Goal: Task Accomplishment & Management: Complete application form

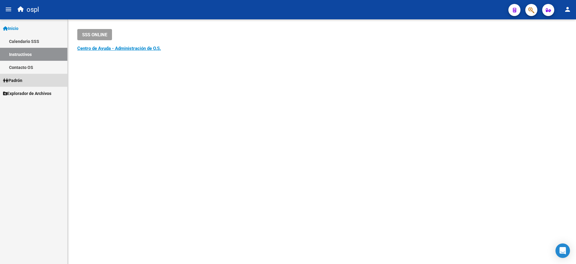
click at [34, 80] on link "Padrón" at bounding box center [33, 80] width 67 height 13
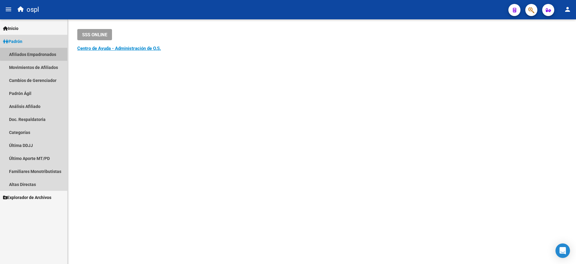
click at [50, 54] on link "Afiliados Empadronados" at bounding box center [33, 54] width 67 height 13
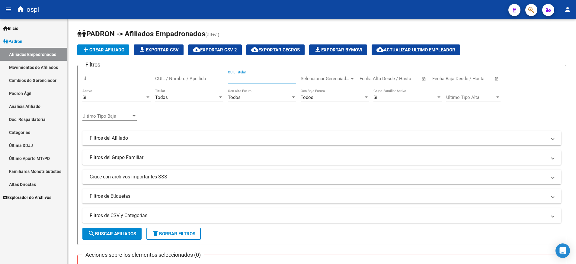
click at [241, 79] on input "CUIL Titular" at bounding box center [262, 78] width 68 height 5
paste input "20163314569"
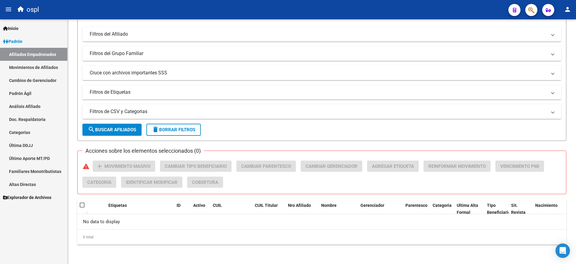
type input "20163314569"
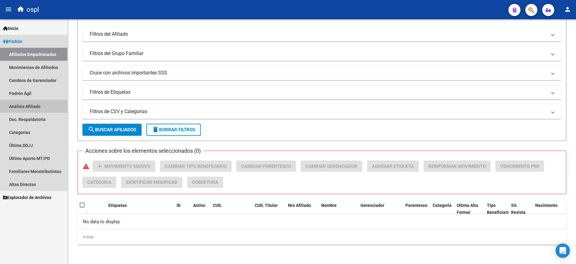
click at [42, 109] on link "Análisis Afiliado" at bounding box center [33, 106] width 67 height 13
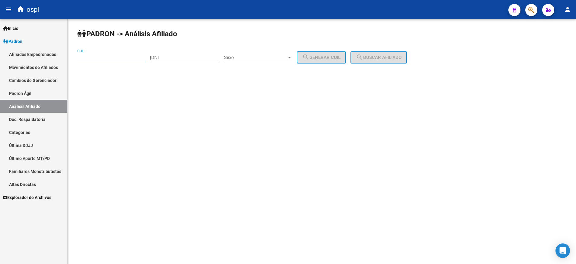
click at [140, 59] on input "CUIL" at bounding box center [111, 57] width 68 height 5
paste input "20-21692662-6"
type input "20-21692662-6"
click at [369, 53] on button "search Buscar afiliado" at bounding box center [379, 57] width 56 height 12
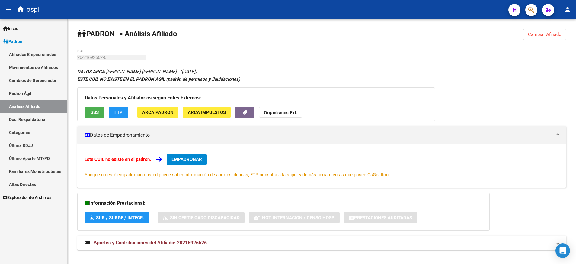
click at [181, 239] on strong "Aportes y Contribuciones del Afiliado: 20216926626" at bounding box center [146, 242] width 122 height 7
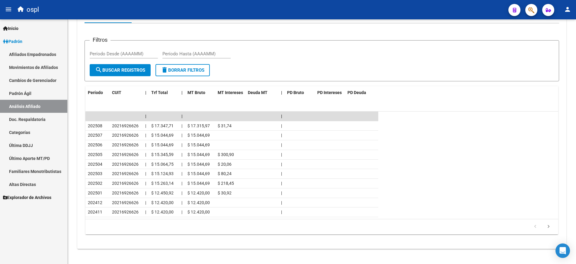
scroll to position [283, 0]
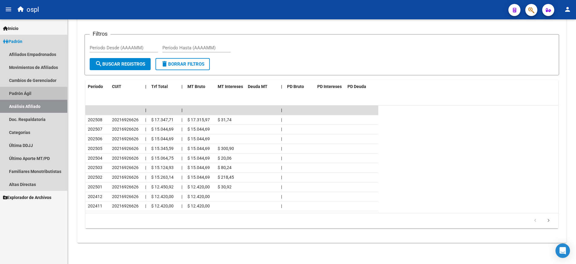
click at [37, 93] on link "Padrón Ágil" at bounding box center [33, 93] width 67 height 13
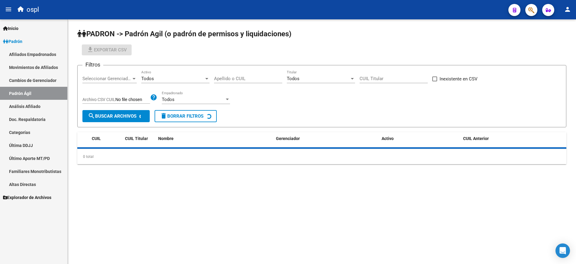
click at [40, 106] on link "Análisis Afiliado" at bounding box center [33, 106] width 67 height 13
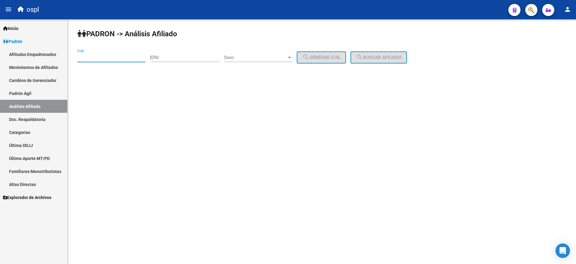
click at [118, 57] on input "CUIL" at bounding box center [111, 57] width 68 height 5
paste input "20-31760815-3"
type input "20-31760815-3"
click at [380, 55] on span "search Buscar afiliado" at bounding box center [379, 57] width 46 height 5
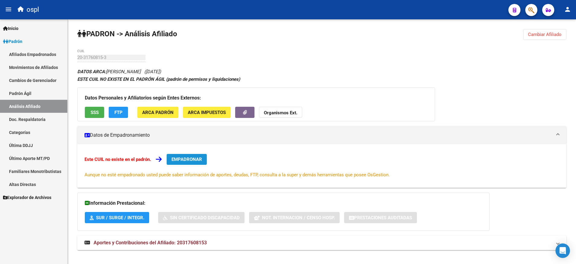
click at [192, 161] on span "EMPADRONAR" at bounding box center [186, 158] width 30 height 5
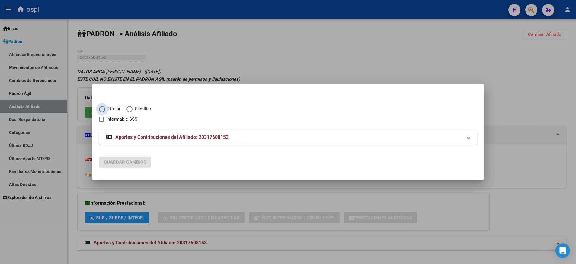
click at [105, 109] on span "Titular" at bounding box center [112, 108] width 15 height 7
click at [105, 109] on input "Titular" at bounding box center [102, 109] width 6 height 6
radio input "true"
checkbox input "true"
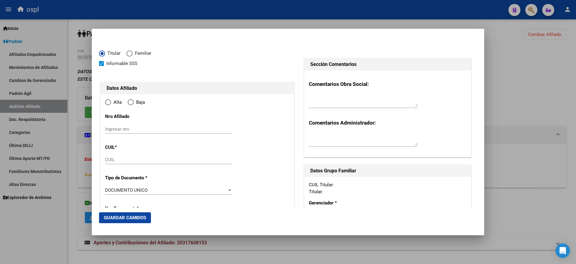
type input "20-31760815-3"
radio input "true"
type input "31760815"
type input "[PERSON_NAME]"
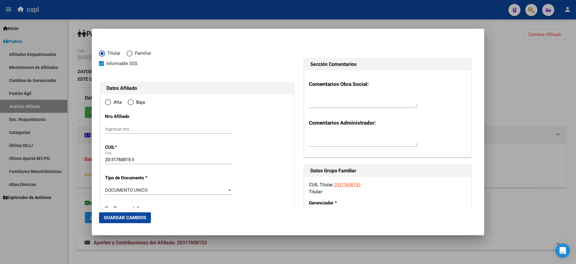
type input "[DATE]"
type input "NEUQUEN"
type input "8300"
type input "EL NIHUIL"
type input "1098"
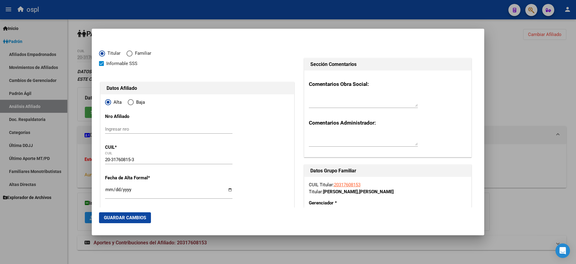
type input "NEUQUEN"
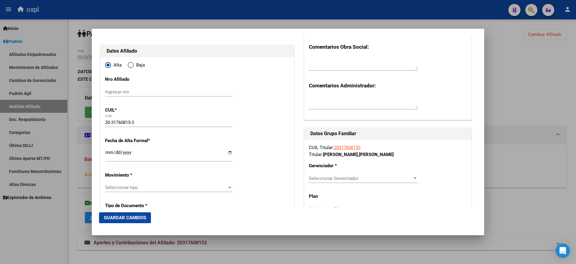
scroll to position [37, 0]
click at [228, 151] on input "Ingresar fecha" at bounding box center [168, 154] width 127 height 10
type input "[DATE]"
click at [228, 187] on div at bounding box center [229, 187] width 3 height 2
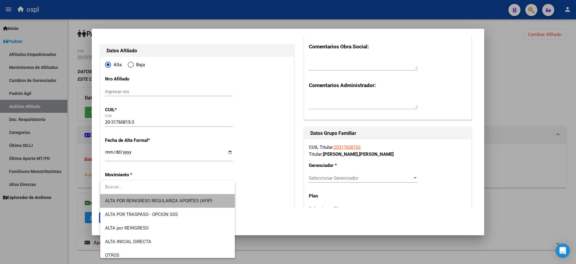
click at [219, 198] on span "ALTA POR REINGRESO REGULARIZA APORTES (AFIP)" at bounding box center [167, 201] width 125 height 14
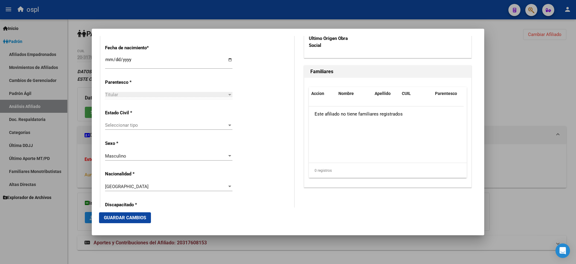
scroll to position [317, 0]
click at [227, 127] on div at bounding box center [229, 124] width 5 height 5
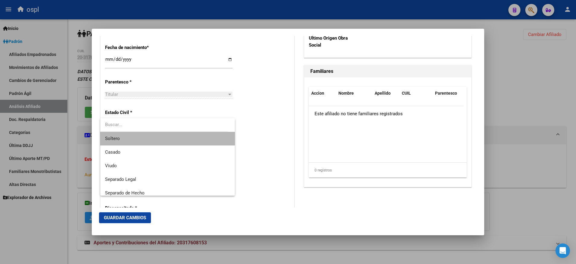
click at [216, 138] on span "Soltero" at bounding box center [167, 139] width 125 height 14
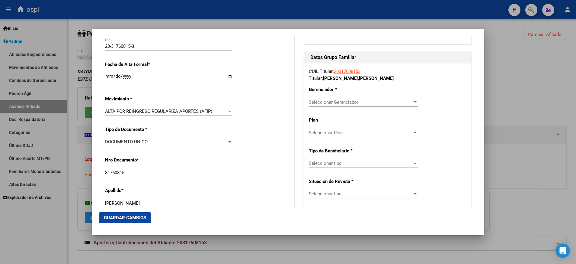
scroll to position [106, 0]
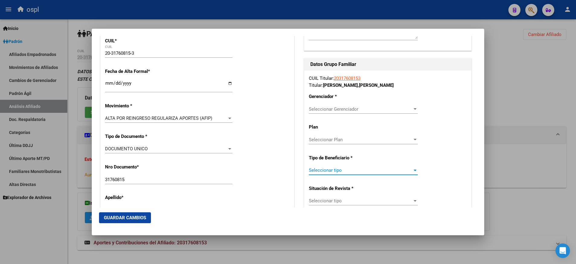
click at [414, 170] on div at bounding box center [415, 170] width 3 height 2
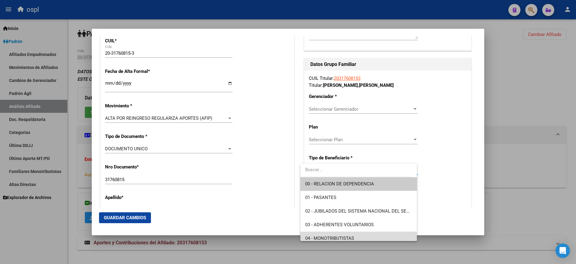
click at [371, 233] on span "04 - MONOTRIBUTISTAS" at bounding box center [358, 238] width 107 height 14
type input "20-31760815-3"
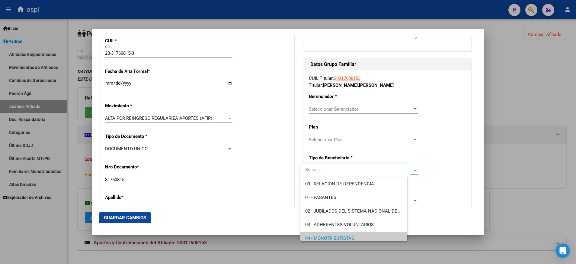
scroll to position [4, 0]
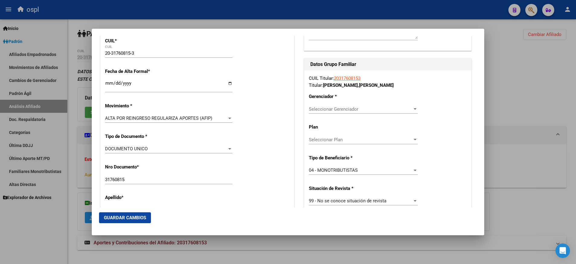
click at [408, 111] on div "Seleccionar Gerenciador Seleccionar Gerenciador" at bounding box center [363, 108] width 109 height 9
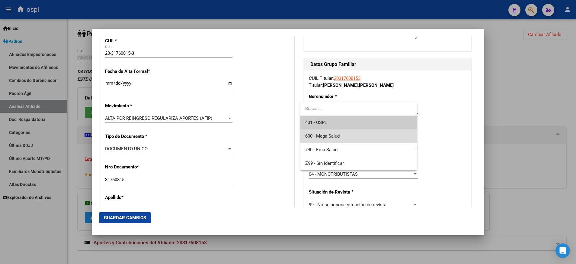
drag, startPoint x: 396, startPoint y: 131, endPoint x: 396, endPoint y: 137, distance: 5.7
click at [396, 138] on span "600 - Mega Salud" at bounding box center [358, 136] width 107 height 14
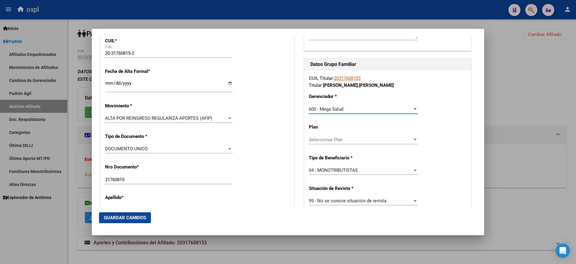
click at [412, 111] on div at bounding box center [414, 109] width 5 height 5
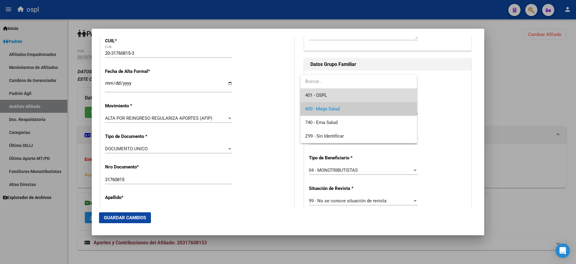
click at [393, 95] on span "401 - OSPL" at bounding box center [358, 95] width 107 height 14
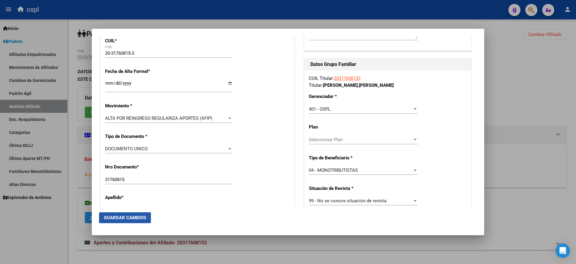
click at [136, 214] on button "Guardar Cambios" at bounding box center [125, 217] width 52 height 11
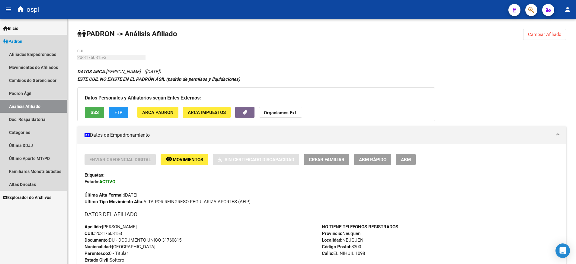
click at [42, 106] on link "Análisis Afiliado" at bounding box center [33, 106] width 67 height 13
click at [39, 119] on link "Doc. Respaldatoria" at bounding box center [33, 119] width 67 height 13
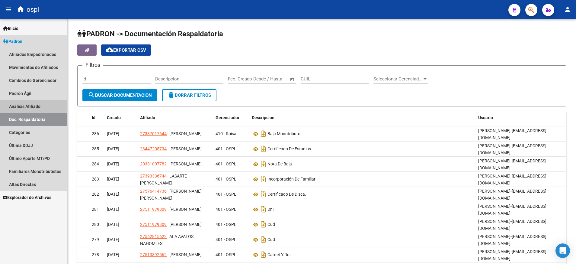
click at [37, 101] on link "Análisis Afiliado" at bounding box center [33, 106] width 67 height 13
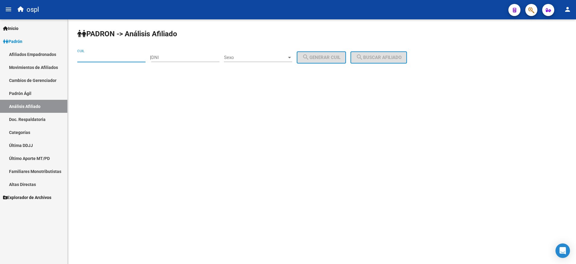
click at [123, 55] on input "CUIL" at bounding box center [111, 57] width 68 height 5
paste input "20-41091332-2"
type input "20-41091332-2"
click at [382, 59] on span "search Buscar afiliado" at bounding box center [379, 57] width 46 height 5
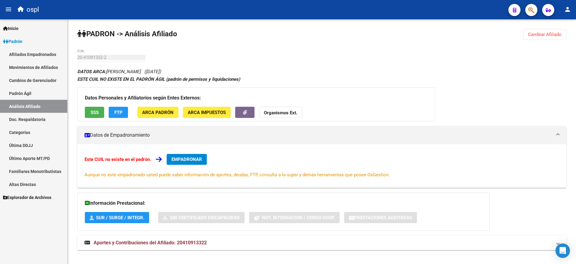
scroll to position [7, 0]
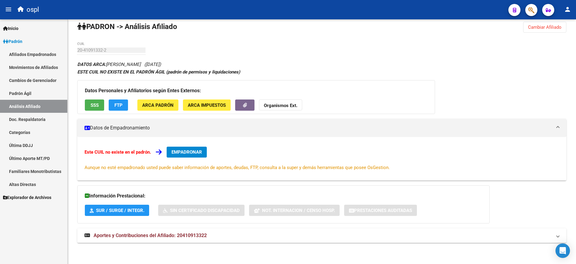
click at [191, 146] on div "Este CUIL no existe en el padrón. EMPADRONAR Aunque no esté empadronado usted p…" at bounding box center [321, 158] width 489 height 43
click at [192, 147] on button "EMPADRONAR" at bounding box center [187, 151] width 40 height 11
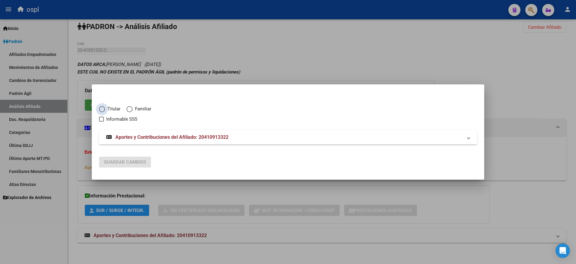
click at [102, 107] on span "Elija una opción" at bounding box center [102, 109] width 6 height 6
click at [102, 107] on input "Titular" at bounding box center [102, 109] width 6 height 6
radio input "true"
checkbox input "true"
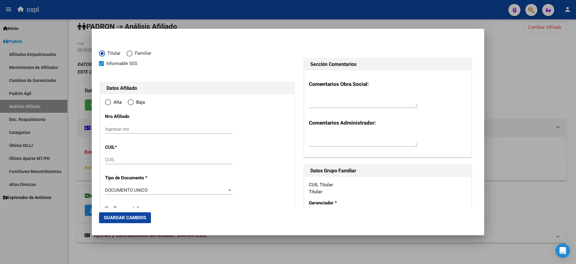
type input "20-41091332-2"
radio input "true"
type input "41091332"
type input "[PERSON_NAME]"
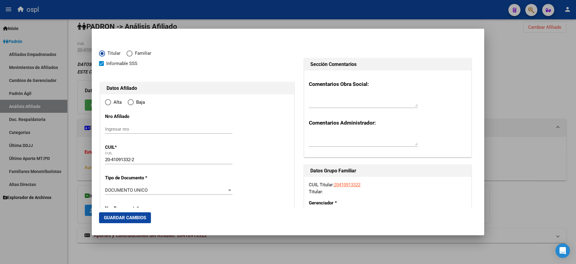
type input "[DATE]"
type input "[GEOGRAPHIC_DATA][PERSON_NAME]"
type input "3364"
type input "AV LIBERTADOR"
type input "1688"
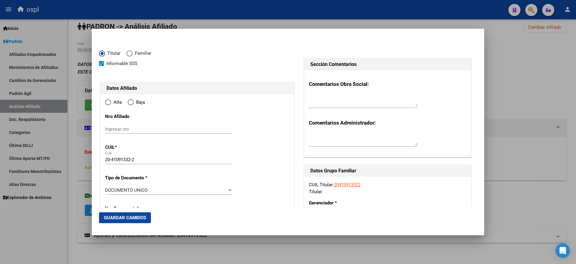
type input "[GEOGRAPHIC_DATA][PERSON_NAME]"
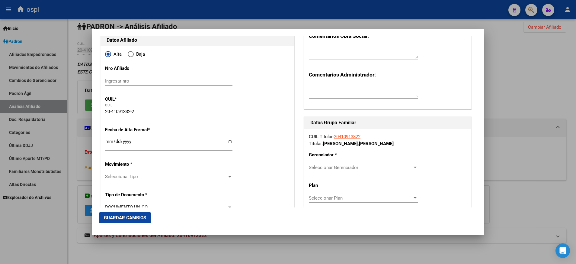
scroll to position [48, 0]
click at [229, 143] on input "Ingresar fecha" at bounding box center [168, 144] width 127 height 10
type input "[DATE]"
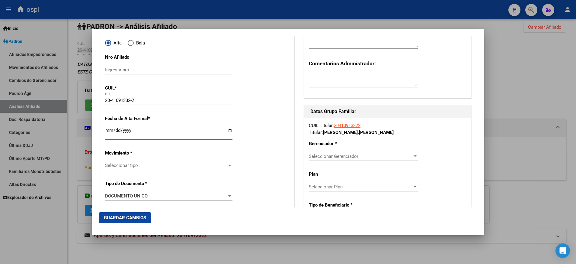
scroll to position [79, 0]
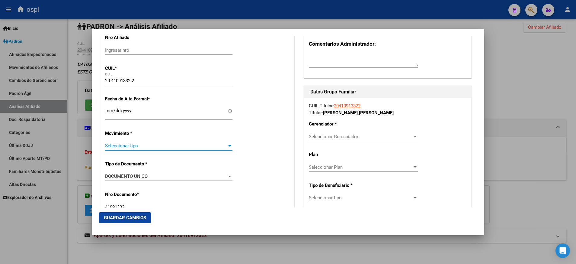
click at [228, 145] on div at bounding box center [229, 146] width 3 height 2
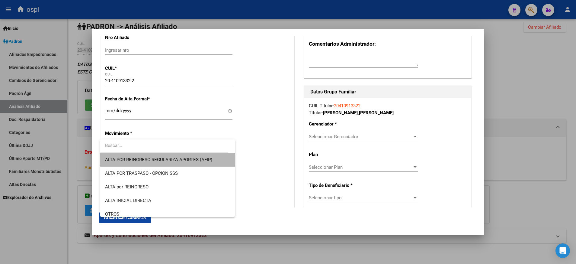
click at [219, 159] on span "ALTA POR REINGRESO REGULARIZA APORTES (AFIP)" at bounding box center [167, 160] width 125 height 14
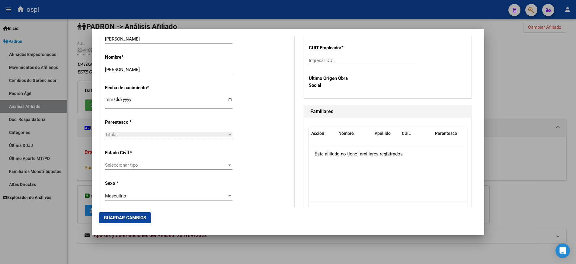
scroll to position [279, 0]
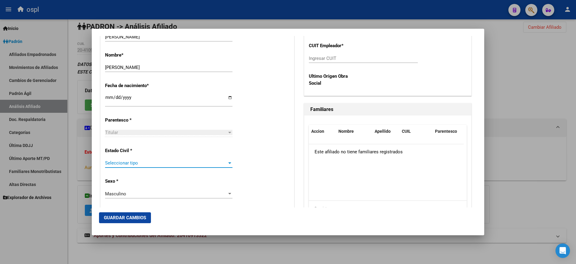
click at [227, 162] on div at bounding box center [229, 162] width 5 height 5
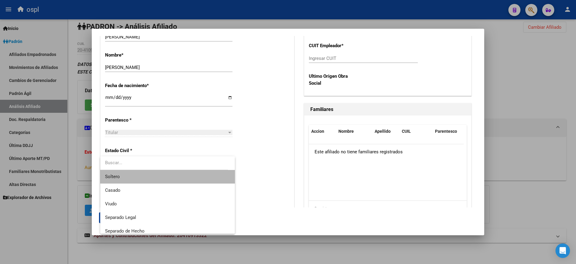
click at [213, 178] on span "Soltero" at bounding box center [167, 177] width 125 height 14
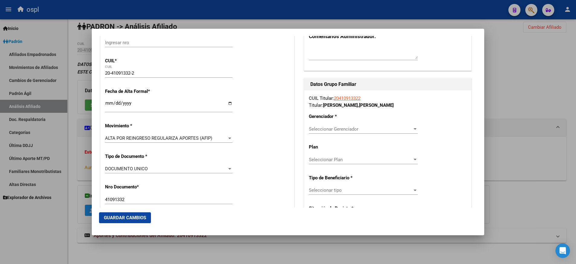
scroll to position [87, 0]
click at [414, 129] on div at bounding box center [415, 128] width 3 height 2
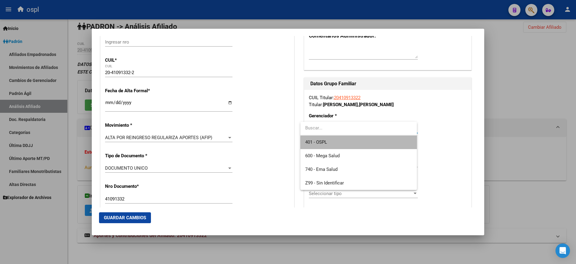
click at [399, 148] on span "401 - OSPL" at bounding box center [358, 142] width 107 height 14
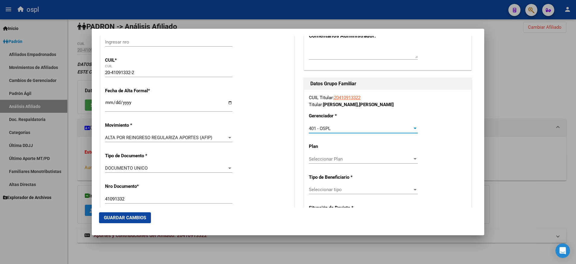
scroll to position [91, 0]
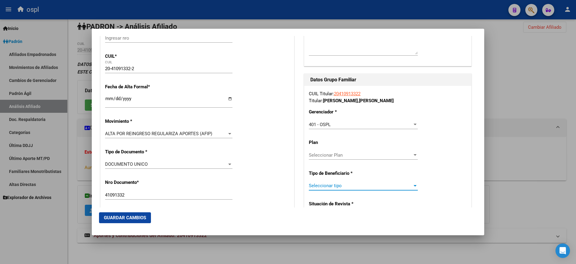
click at [409, 188] on div "Seleccionar tipo" at bounding box center [363, 185] width 109 height 5
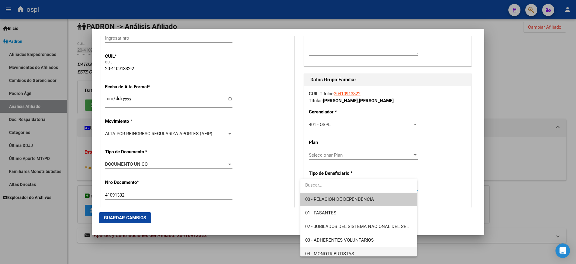
click at [392, 248] on span "04 - MONOTRIBUTISTAS" at bounding box center [358, 254] width 107 height 14
type input "20-41091332-2"
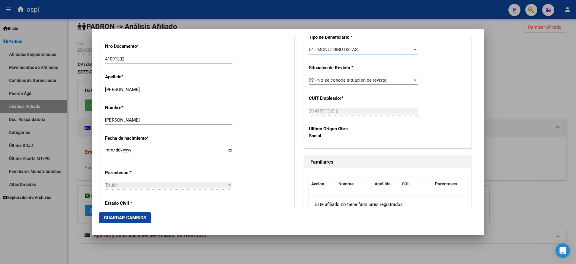
scroll to position [227, 0]
click at [135, 219] on span "Guardar Cambios" at bounding box center [125, 217] width 42 height 5
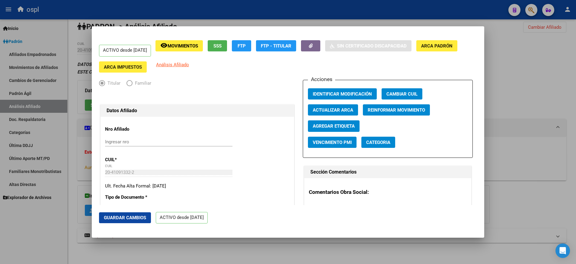
click at [263, 210] on mat-dialog-actions "Guardar Cambios ACTIVO desde [DATE]" at bounding box center [288, 218] width 378 height 26
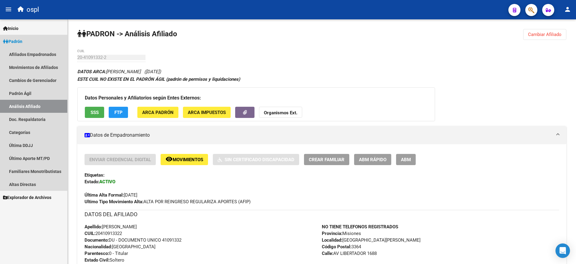
click at [44, 103] on link "Análisis Afiliado" at bounding box center [33, 106] width 67 height 13
click at [45, 94] on link "Padrón Ágil" at bounding box center [33, 93] width 67 height 13
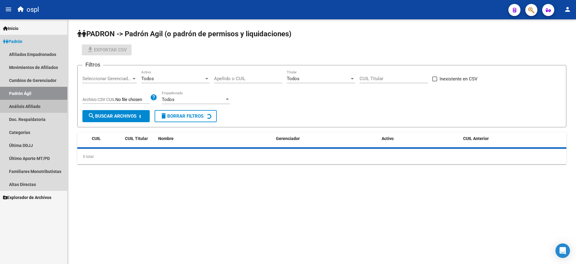
click at [45, 101] on link "Análisis Afiliado" at bounding box center [33, 106] width 67 height 13
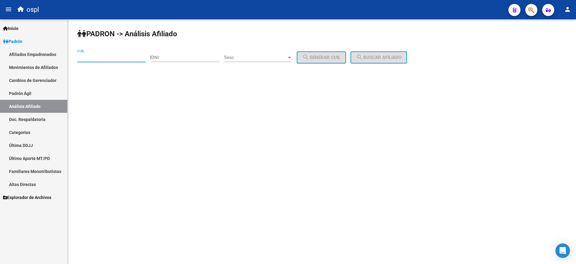
click at [130, 55] on input "CUIL" at bounding box center [111, 57] width 68 height 5
paste input "20-94163779-6"
type input "20-94163779-6"
click at [378, 60] on span "search Buscar afiliado" at bounding box center [379, 57] width 46 height 5
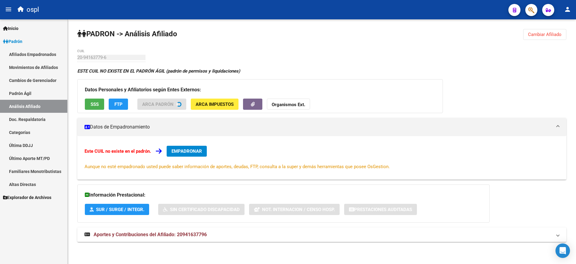
click at [193, 154] on button "EMPADRONAR" at bounding box center [187, 151] width 40 height 11
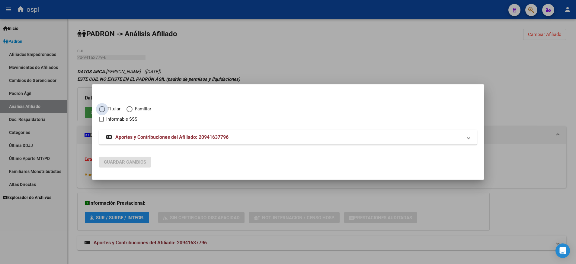
click at [101, 109] on span "Elija una opción" at bounding box center [102, 109] width 6 height 6
click at [101, 109] on input "Titular" at bounding box center [102, 109] width 6 height 6
radio input "true"
checkbox input "true"
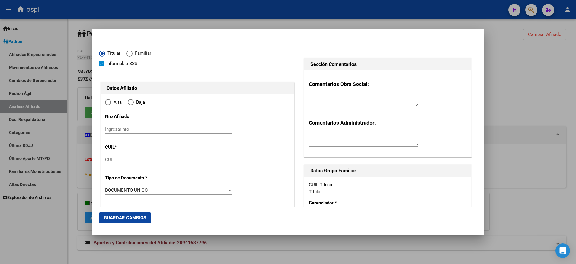
type input "20-94163779-6"
type input "94163779"
type input "[PERSON_NAME]"
type input "JAVIEL"
type input "[DATE]"
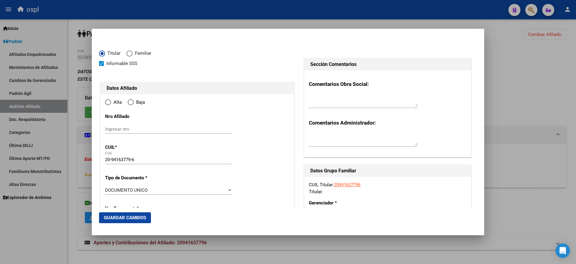
type input "[PERSON_NAME]"
type input "1888"
type input "1371"
radio input "true"
type input "[PERSON_NAME]"
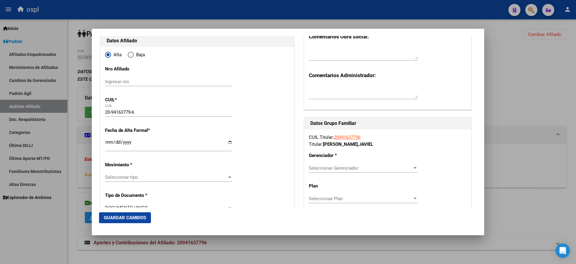
scroll to position [48, 0]
click at [226, 142] on input "Ingresar fecha" at bounding box center [168, 144] width 127 height 10
type input "[DATE]"
click at [228, 176] on div at bounding box center [229, 177] width 3 height 2
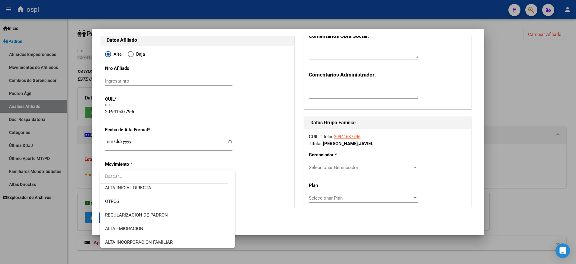
scroll to position [44, 0]
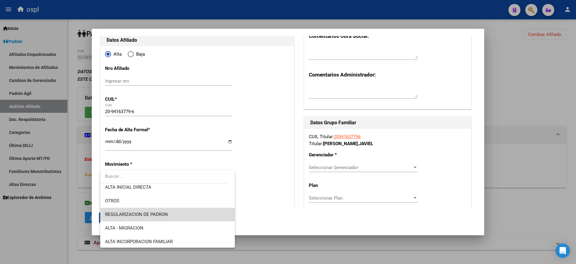
click at [207, 211] on span "REGULARIZACION DE PADRON" at bounding box center [167, 214] width 125 height 14
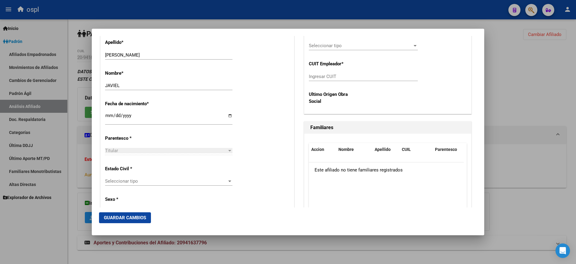
scroll to position [282, 0]
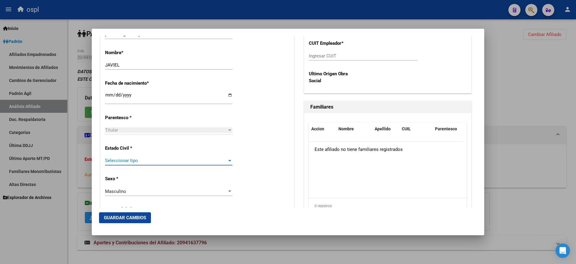
click at [229, 160] on div at bounding box center [229, 160] width 5 height 5
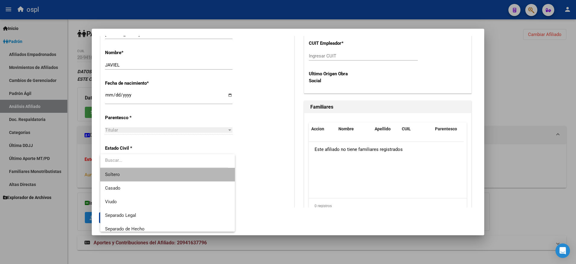
click at [205, 171] on span "Soltero" at bounding box center [167, 175] width 125 height 14
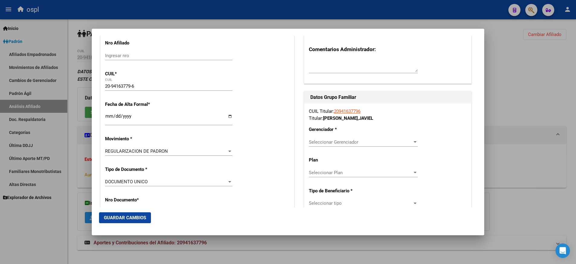
scroll to position [73, 0]
click at [406, 143] on span "Seleccionar Gerenciador" at bounding box center [361, 142] width 104 height 5
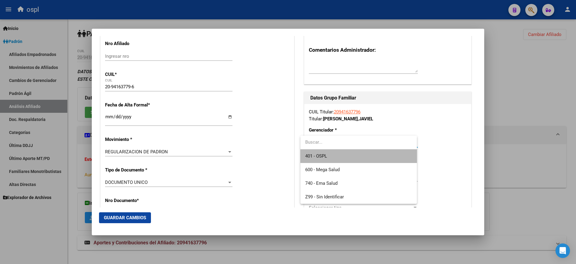
click at [394, 158] on span "401 - OSPL" at bounding box center [358, 156] width 107 height 14
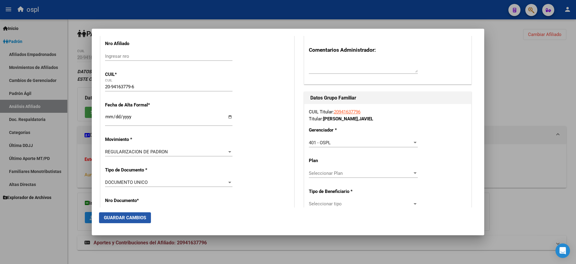
click at [130, 216] on span "Guardar Cambios" at bounding box center [125, 217] width 42 height 5
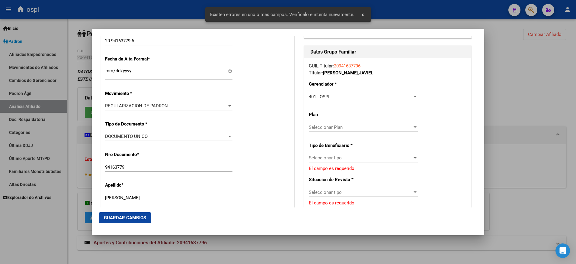
scroll to position [120, 0]
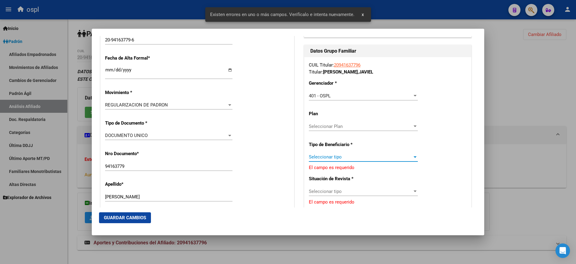
click at [401, 156] on span "Seleccionar tipo" at bounding box center [361, 156] width 104 height 5
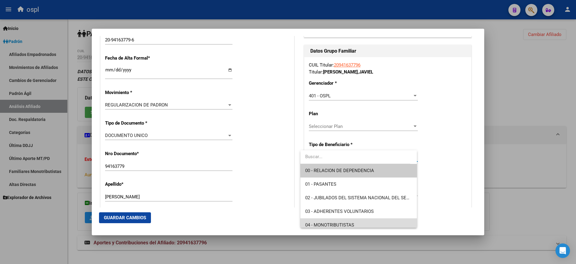
click at [383, 221] on span "04 - MONOTRIBUTISTAS" at bounding box center [358, 225] width 107 height 14
type input "20-94163779-6"
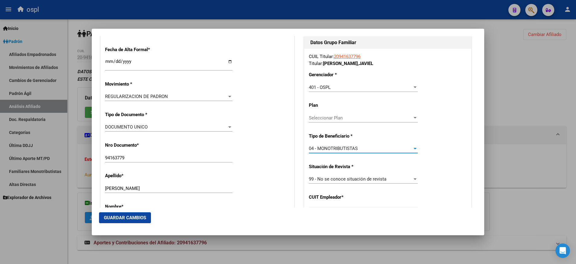
scroll to position [131, 0]
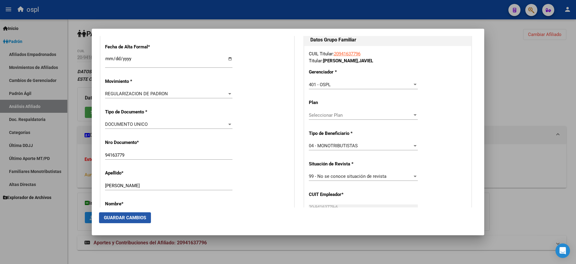
click at [140, 217] on span "Guardar Cambios" at bounding box center [125, 217] width 42 height 5
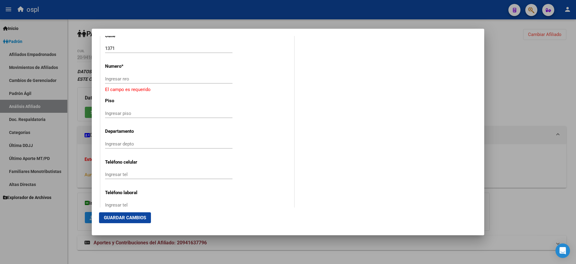
scroll to position [680, 0]
click at [205, 75] on div "Ingresar nro" at bounding box center [168, 78] width 127 height 9
click at [200, 78] on input "Ingresar nro" at bounding box center [168, 77] width 127 height 5
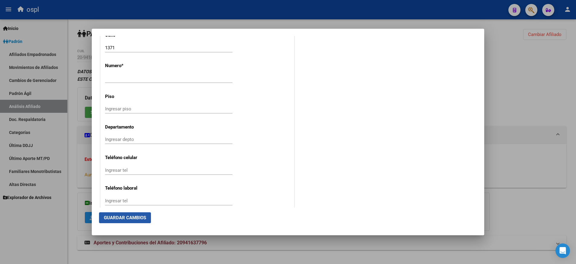
click at [139, 213] on button "Guardar Cambios" at bounding box center [125, 217] width 52 height 11
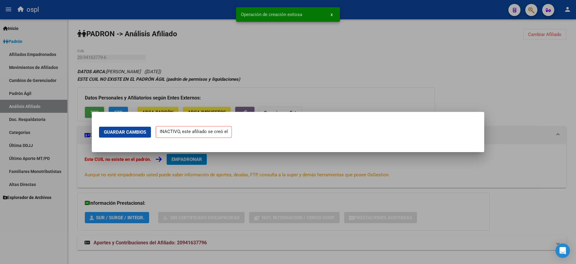
scroll to position [0, 0]
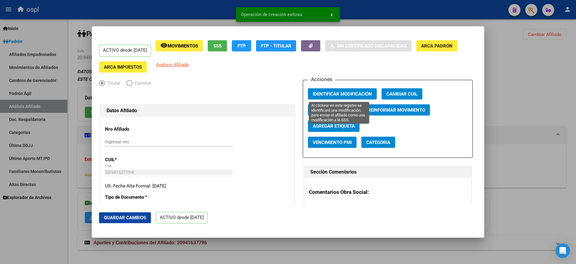
click at [339, 90] on button "Identificar Modificación" at bounding box center [342, 93] width 69 height 11
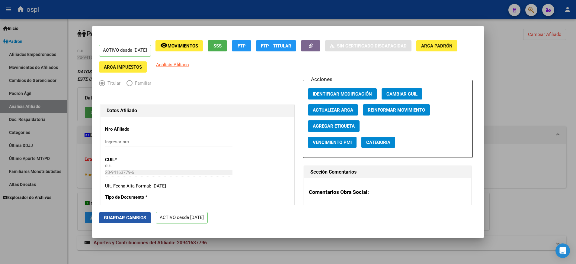
click at [130, 217] on span "Guardar Cambios" at bounding box center [125, 217] width 42 height 5
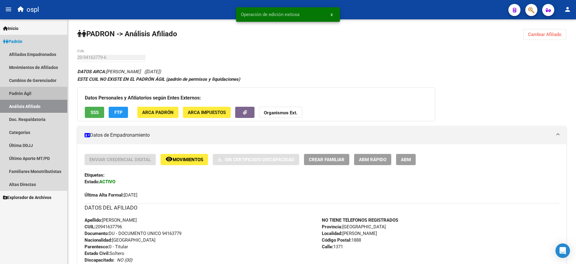
click at [36, 93] on link "Padrón Ágil" at bounding box center [33, 93] width 67 height 13
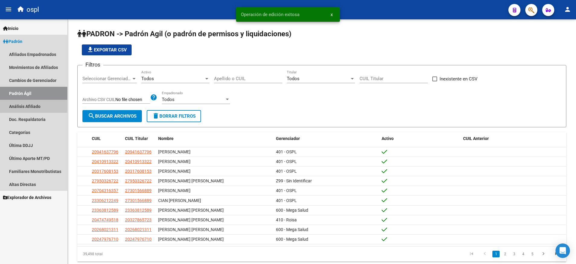
click at [41, 104] on link "Análisis Afiliado" at bounding box center [33, 106] width 67 height 13
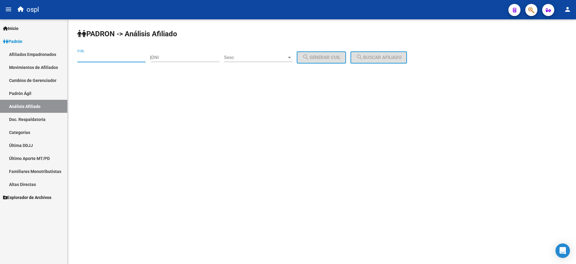
click at [119, 55] on input "CUIL" at bounding box center [111, 57] width 68 height 5
paste input "27-21537843-3"
type input "27-21537843-3"
click at [381, 61] on button "search Buscar afiliado" at bounding box center [379, 57] width 56 height 12
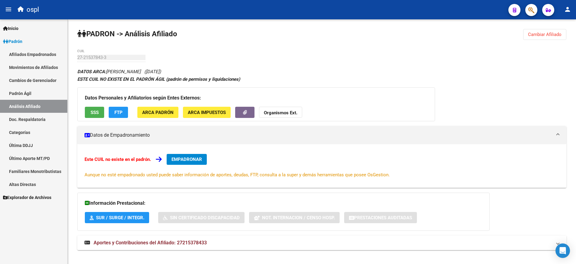
click at [190, 159] on span "EMPADRONAR" at bounding box center [186, 158] width 30 height 5
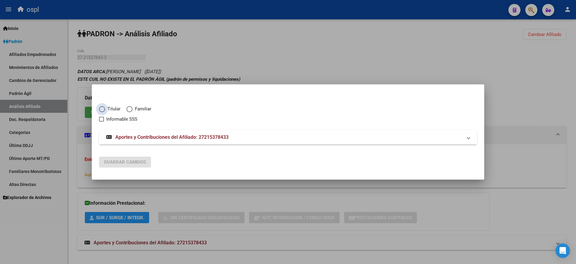
click at [102, 107] on span "Elija una opción" at bounding box center [102, 109] width 6 height 6
click at [102, 107] on input "Titular" at bounding box center [102, 109] width 6 height 6
radio input "true"
checkbox input "true"
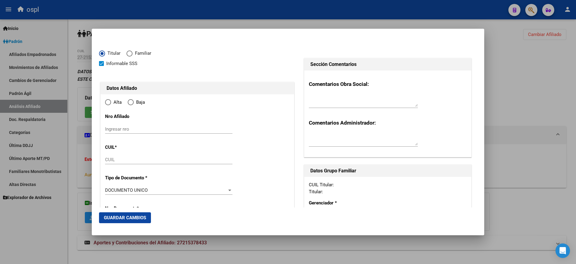
type input "27-21537843-3"
radio input "true"
type input "21537843"
type input "[PERSON_NAME]"
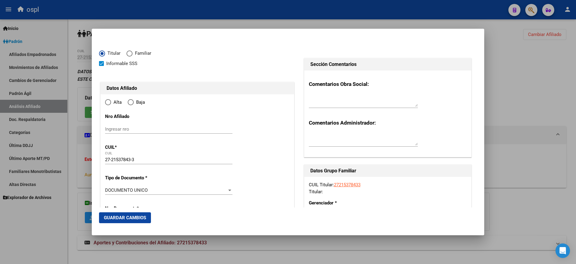
type input "[DATE]"
type input "[PERSON_NAME] SUR"
type input "7600"
type input "MANGORE"
type input "[PERSON_NAME] SUR"
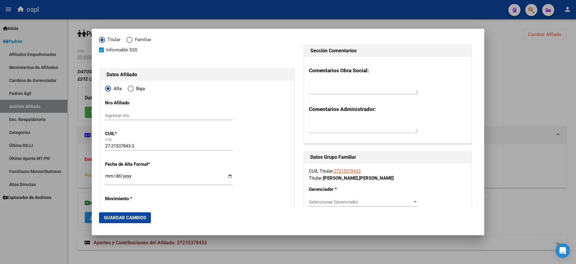
scroll to position [14, 0]
click at [228, 178] on input "Ingresar fecha" at bounding box center [168, 178] width 127 height 10
click at [227, 175] on input "Ingresar fecha" at bounding box center [168, 178] width 127 height 10
type input "[DATE]"
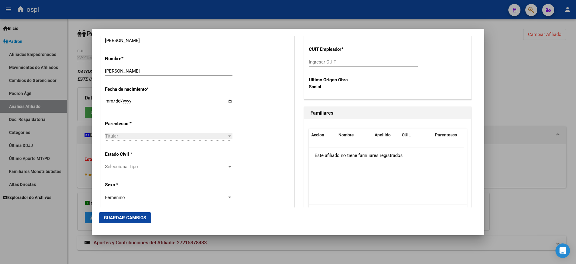
scroll to position [276, 0]
click at [228, 167] on div at bounding box center [229, 166] width 3 height 2
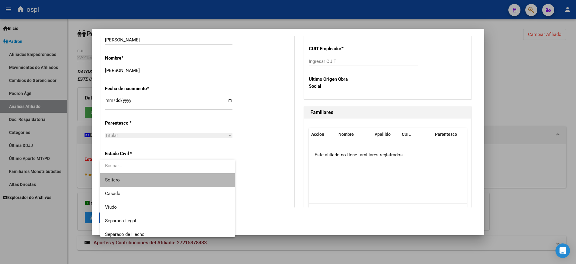
click at [211, 176] on span "Soltero" at bounding box center [167, 180] width 125 height 14
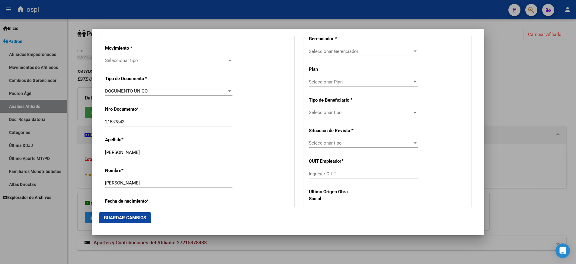
scroll to position [162, 0]
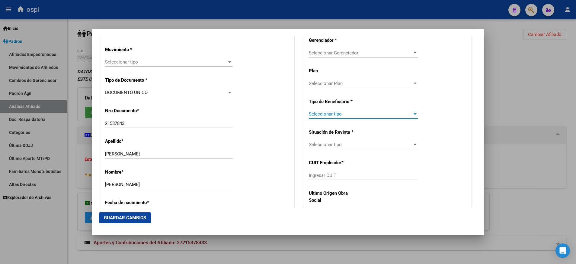
click at [412, 116] on div at bounding box center [414, 113] width 5 height 5
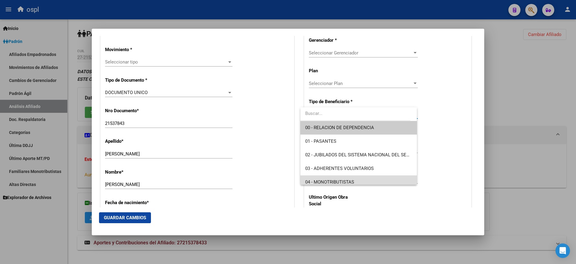
click at [392, 181] on span "04 - MONOTRIBUTISTAS" at bounding box center [358, 182] width 107 height 14
type input "27-21537843-3"
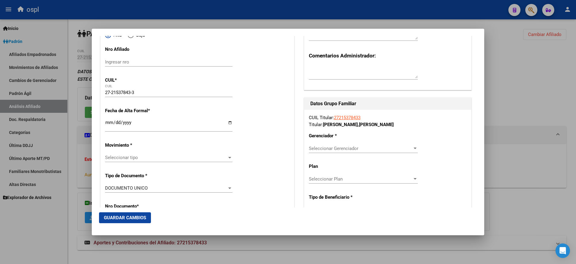
scroll to position [66, 0]
click at [412, 148] on div at bounding box center [414, 149] width 5 height 5
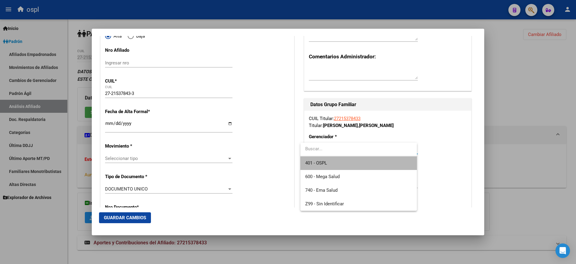
click at [381, 166] on span "401 - OSPL" at bounding box center [358, 163] width 107 height 14
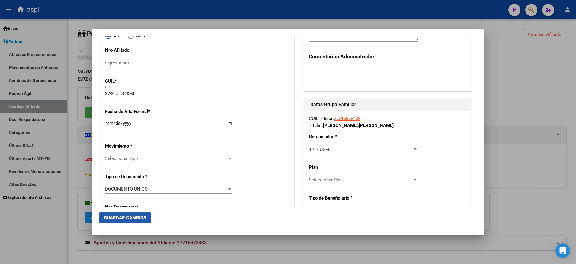
click at [139, 215] on span "Guardar Cambios" at bounding box center [125, 217] width 42 height 5
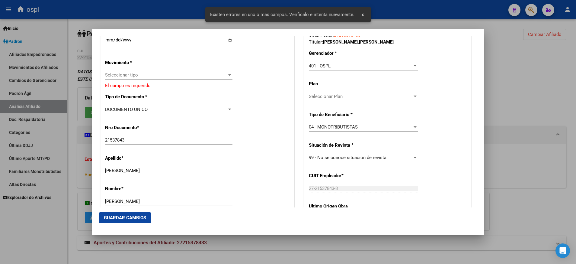
scroll to position [150, 0]
click at [227, 76] on div at bounding box center [229, 74] width 5 height 5
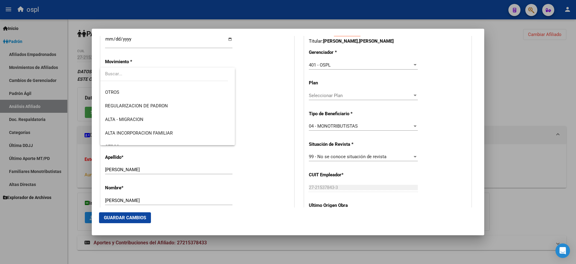
scroll to position [49, 0]
click at [217, 101] on span "REGULARIZACION DE PADRON" at bounding box center [167, 108] width 125 height 14
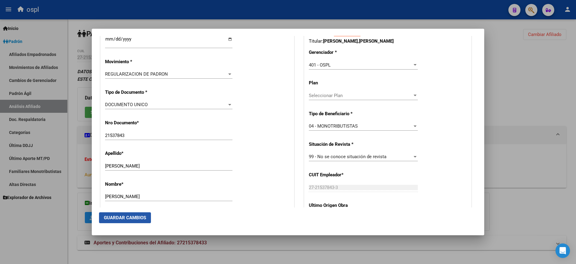
click at [139, 215] on span "Guardar Cambios" at bounding box center [125, 217] width 42 height 5
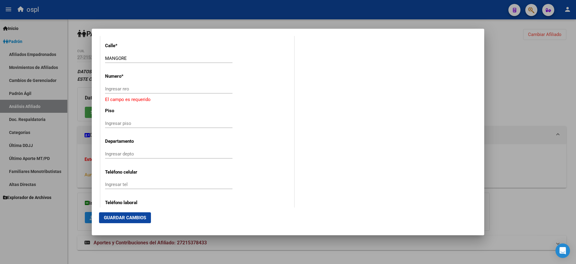
scroll to position [672, 0]
click at [184, 85] on input "Ingresar nro" at bounding box center [168, 86] width 127 height 5
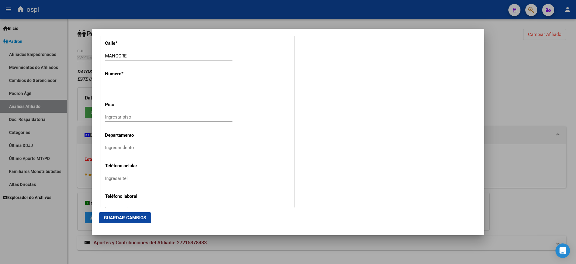
click at [139, 215] on span "Guardar Cambios" at bounding box center [125, 217] width 42 height 5
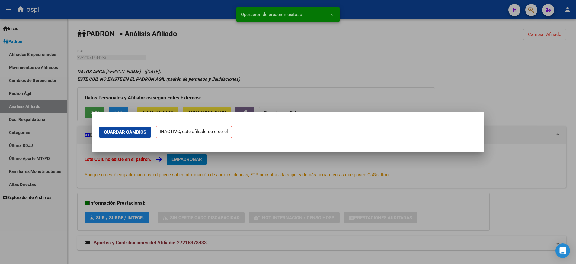
scroll to position [0, 0]
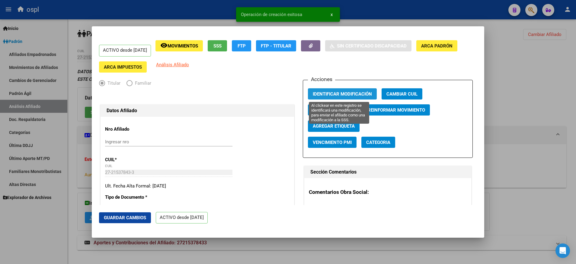
click at [338, 95] on span "Identificar Modificación" at bounding box center [342, 93] width 59 height 5
